Goal: Information Seeking & Learning: Find specific fact

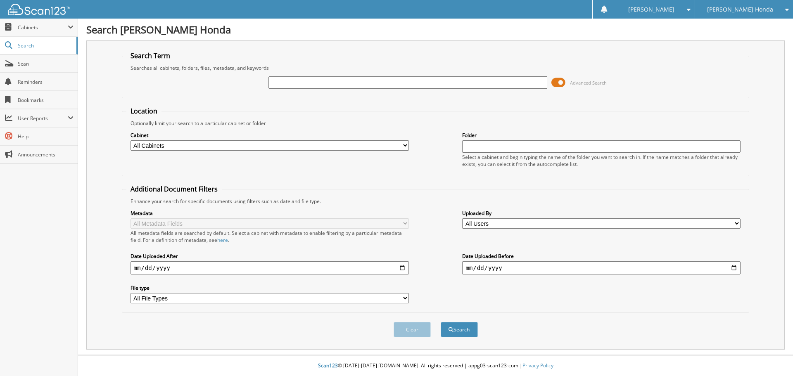
type input "1"
type input "66018960"
click at [441, 322] on button "Search" at bounding box center [459, 329] width 37 height 15
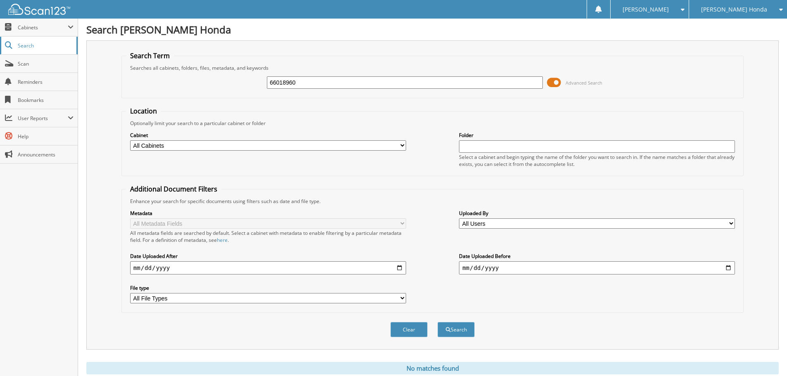
click at [40, 47] on span "Search" at bounding box center [45, 45] width 55 height 7
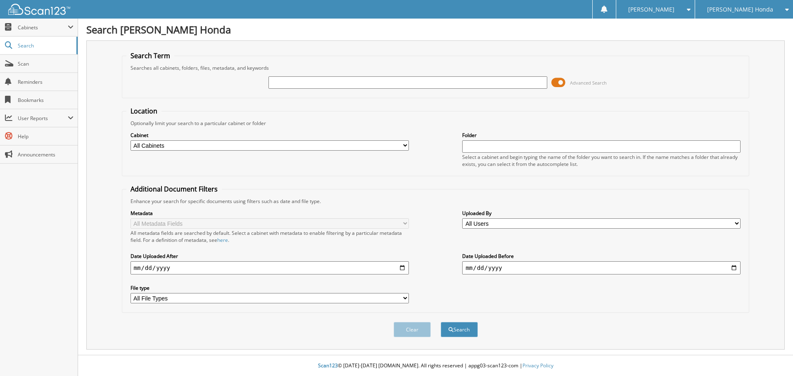
click at [42, 63] on span "Scan" at bounding box center [46, 63] width 56 height 7
click at [290, 143] on select "All Cabinets GMC PARTS INVOICES GMC SERVICE ROs HONDA PARTS INVOICES HONDA PART…" at bounding box center [270, 145] width 278 height 10
select select "37067"
click at [131, 140] on select "All Cabinets GMC PARTS INVOICES GMC SERVICE ROs HONDA PARTS INVOICES HONDA PART…" at bounding box center [270, 145] width 278 height 10
click at [287, 82] on input "text" at bounding box center [407, 82] width 278 height 12
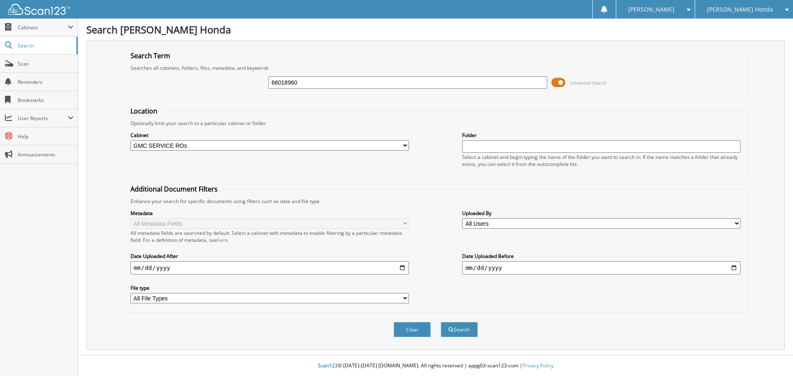
type input "66018960"
click at [441, 322] on button "Search" at bounding box center [459, 329] width 37 height 15
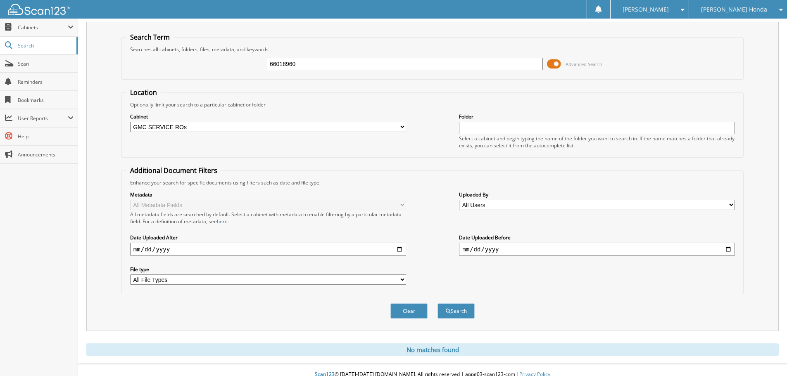
scroll to position [28, 0]
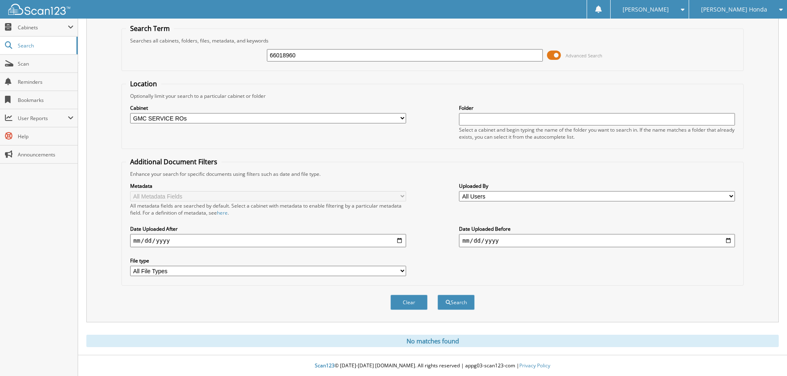
click at [303, 53] on input "66018960" at bounding box center [405, 55] width 276 height 12
type input "66019402"
click at [437, 295] on button "Search" at bounding box center [455, 302] width 37 height 15
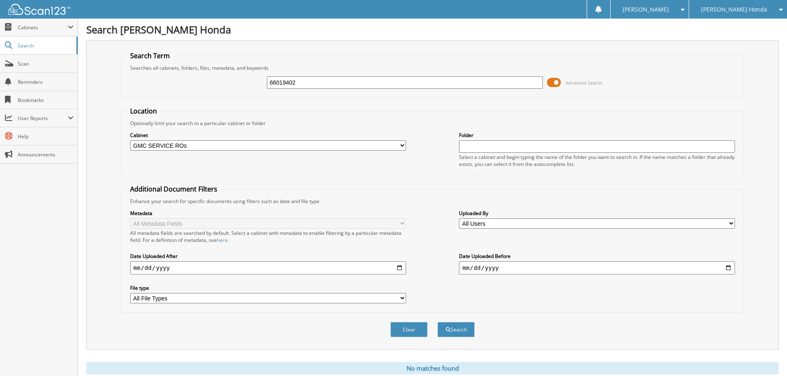
click at [551, 81] on span at bounding box center [554, 82] width 14 height 12
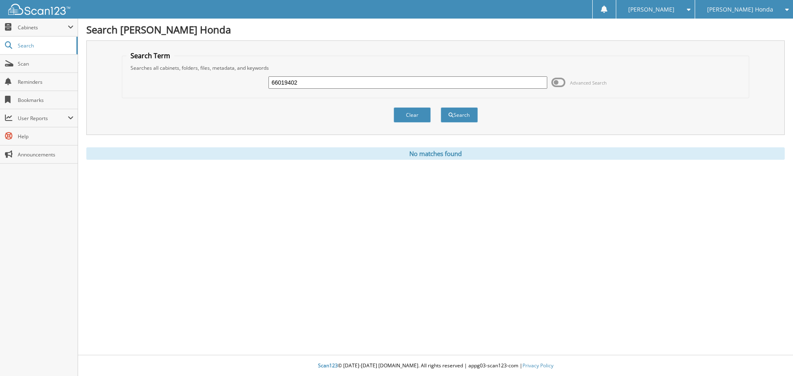
click at [404, 83] on input "66019402" at bounding box center [407, 82] width 278 height 12
click at [376, 87] on input "66019402" at bounding box center [407, 82] width 278 height 12
click at [457, 112] on button "Search" at bounding box center [459, 114] width 37 height 15
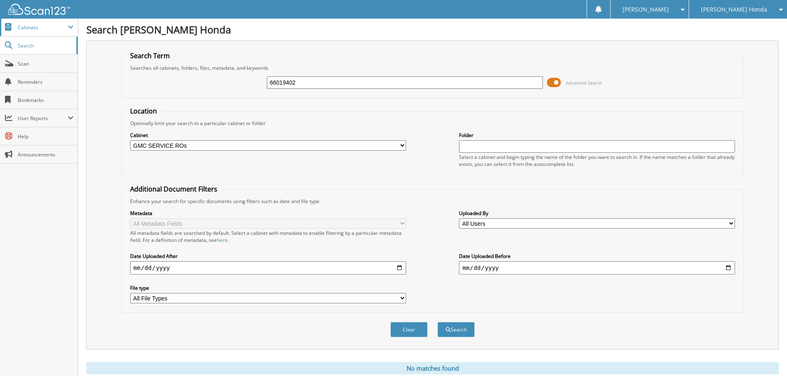
click at [40, 33] on span "Cabinets" at bounding box center [39, 28] width 78 height 18
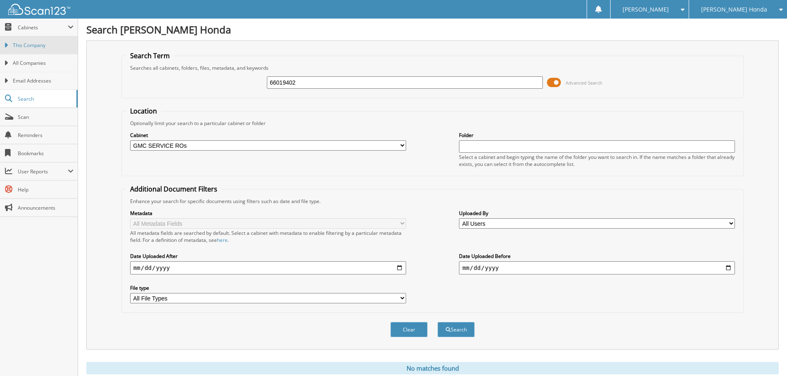
click at [40, 45] on span "This Company" at bounding box center [43, 45] width 61 height 7
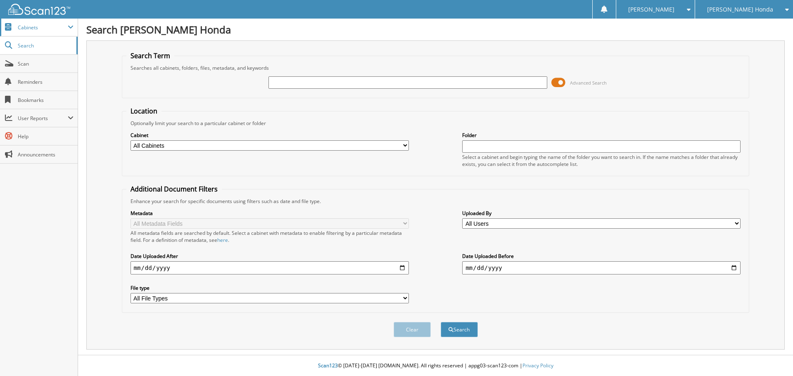
click at [36, 35] on span "Cabinets" at bounding box center [39, 28] width 78 height 18
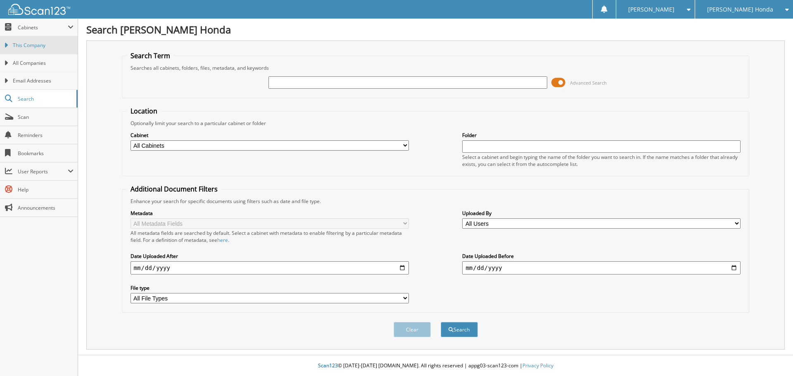
click at [40, 46] on span "This Company" at bounding box center [43, 45] width 61 height 7
